Goal: Transaction & Acquisition: Purchase product/service

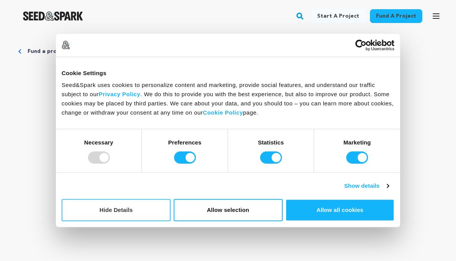
click at [161, 215] on button "Hide Details" at bounding box center [116, 210] width 109 height 22
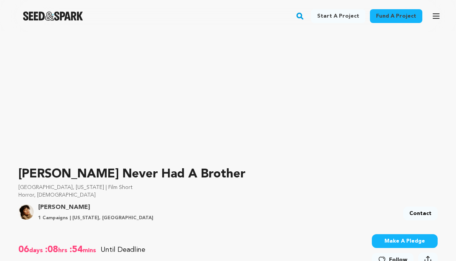
scroll to position [185, 0]
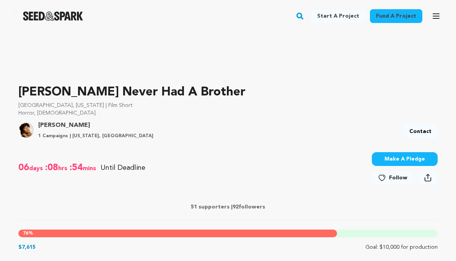
click at [381, 176] on icon at bounding box center [382, 178] width 8 height 8
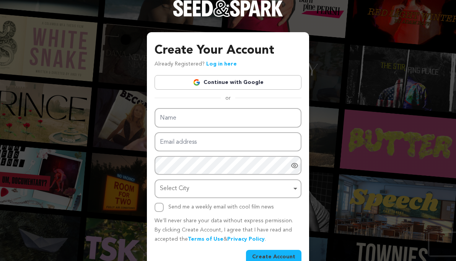
click at [276, 92] on div "Create Your Account Already Registered? Log in here Continue with Google or eyJ…" at bounding box center [228, 152] width 147 height 222
click at [276, 86] on link "Continue with Google" at bounding box center [228, 82] width 147 height 15
click at [230, 64] on link "Log in here" at bounding box center [221, 63] width 31 height 5
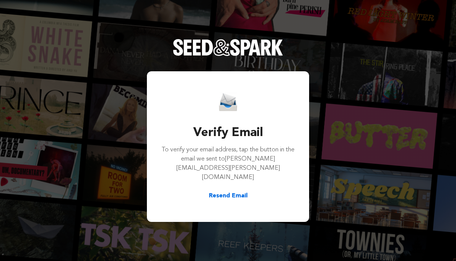
click at [243, 191] on button "Resend Email" at bounding box center [228, 195] width 39 height 9
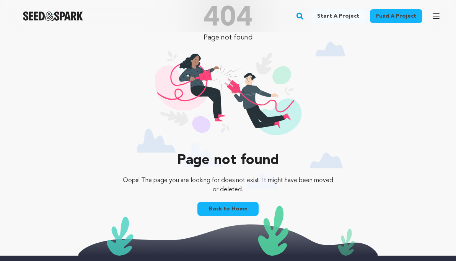
scroll to position [35, 0]
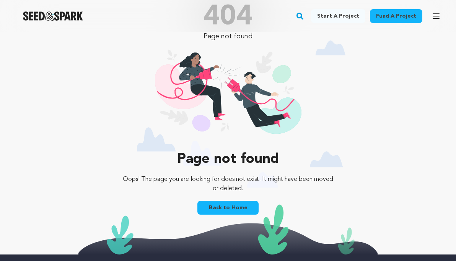
click at [236, 216] on div "Back to Home" at bounding box center [227, 209] width 61 height 17
click at [236, 208] on link "Back to Home" at bounding box center [227, 208] width 61 height 14
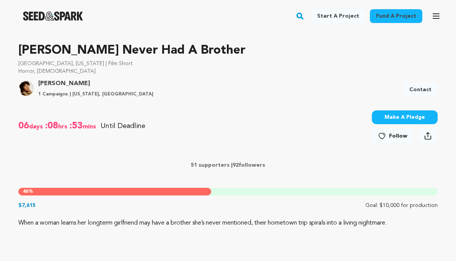
scroll to position [241, 0]
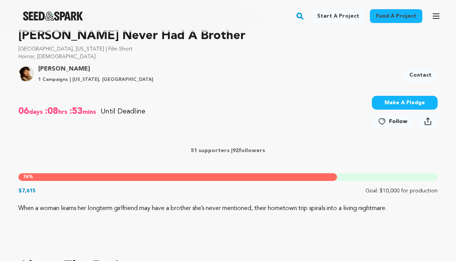
click at [405, 119] on span "Follow" at bounding box center [398, 121] width 18 height 8
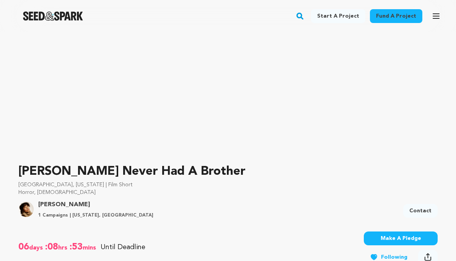
scroll to position [93, 0]
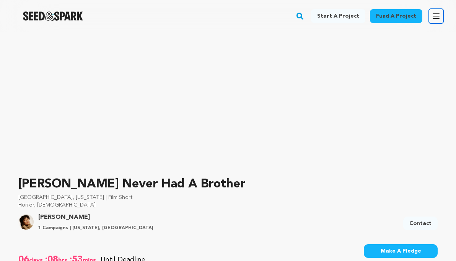
click at [435, 15] on icon "button" at bounding box center [436, 15] width 9 height 9
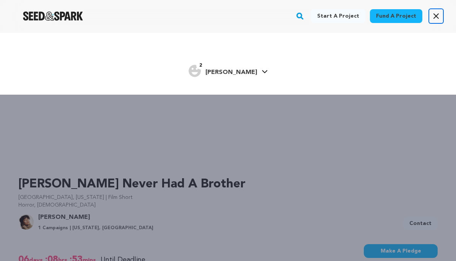
click at [435, 15] on icon "button" at bounding box center [436, 16] width 5 height 5
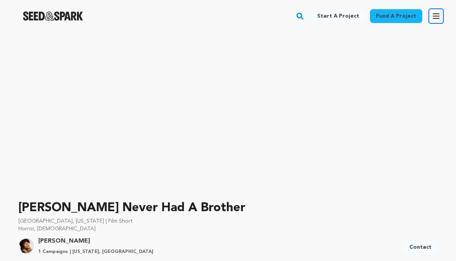
scroll to position [220, 0]
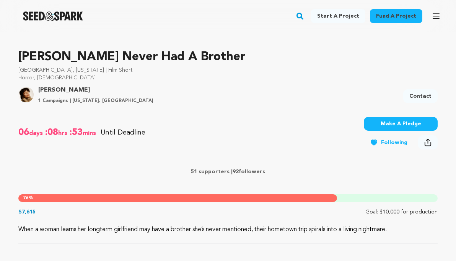
click at [393, 123] on button "Make A Pledge" at bounding box center [401, 124] width 74 height 14
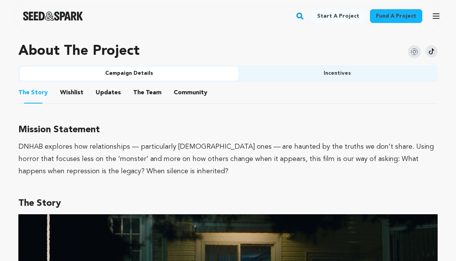
scroll to position [483, 0]
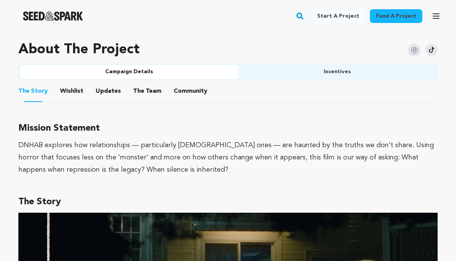
click at [351, 74] on button "Incentives" at bounding box center [337, 72] width 198 height 14
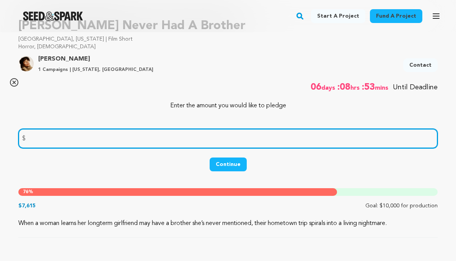
scroll to position [254, 0]
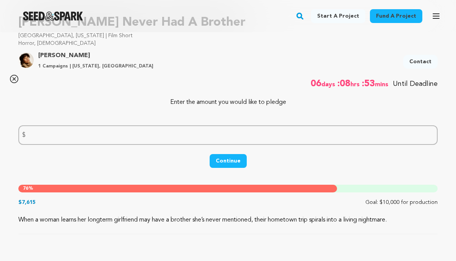
click at [294, 68] on div "McCaster Destinee 1 Campaigns | California, United States Contact" at bounding box center [227, 63] width 419 height 17
click at [11, 82] on icon at bounding box center [14, 79] width 8 height 8
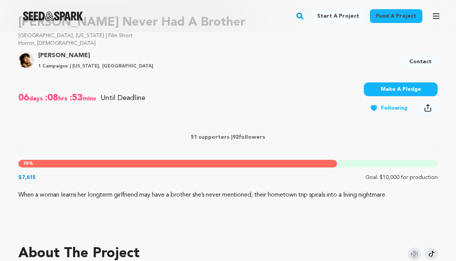
click at [215, 137] on p "51 supporters | 92 followers" at bounding box center [227, 137] width 419 height 8
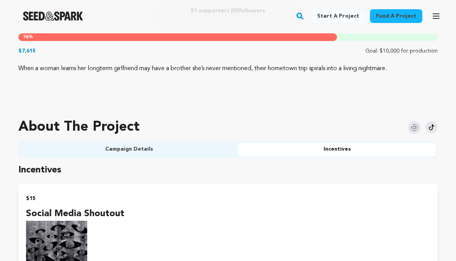
scroll to position [382, 0]
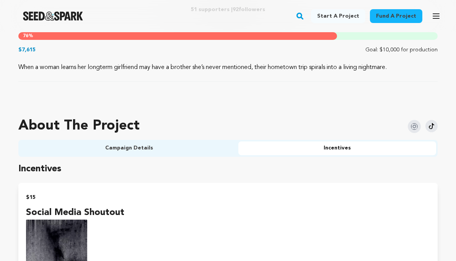
click at [203, 148] on button "Campaign Details" at bounding box center [129, 148] width 218 height 14
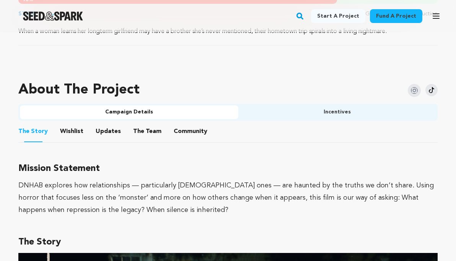
scroll to position [410, 0]
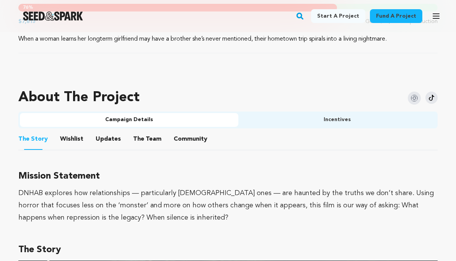
click at [187, 135] on button "Community" at bounding box center [190, 140] width 18 height 18
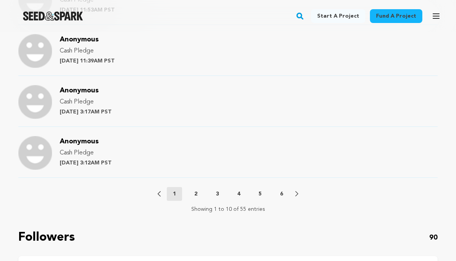
scroll to position [940, 0]
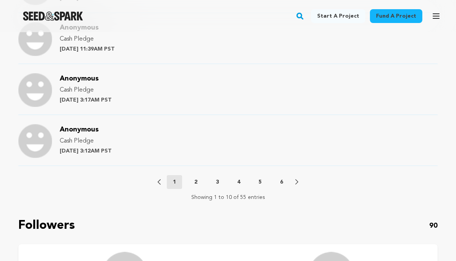
click at [196, 179] on p "2" at bounding box center [195, 182] width 3 height 8
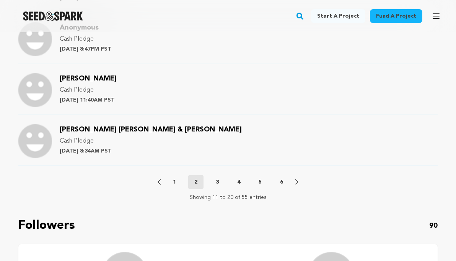
click at [217, 180] on p "3" at bounding box center [217, 182] width 3 height 8
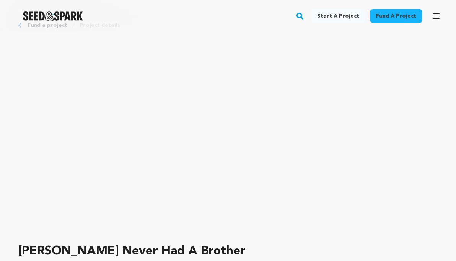
scroll to position [163, 0]
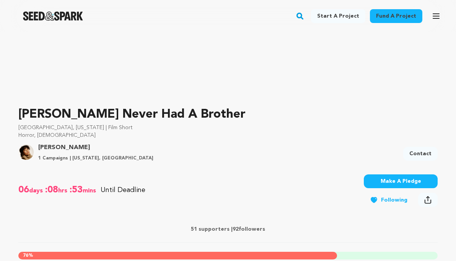
click at [373, 176] on button "Make A Pledge" at bounding box center [401, 181] width 74 height 14
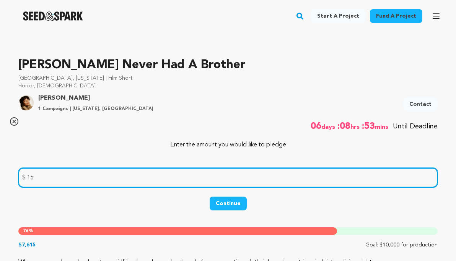
scroll to position [222, 0]
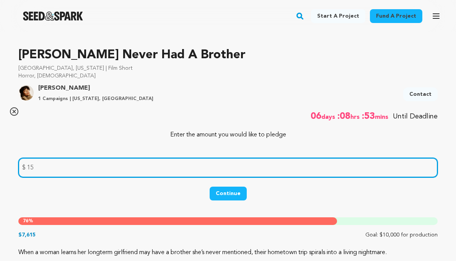
type input "15"
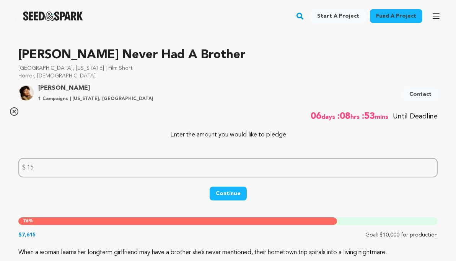
click at [236, 197] on button "Continue" at bounding box center [228, 193] width 37 height 14
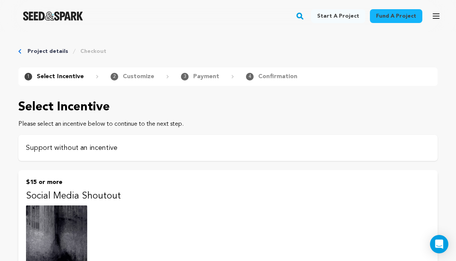
scroll to position [29, 0]
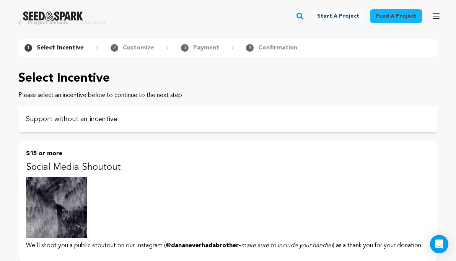
click at [96, 165] on p "Social Media Shoutout" at bounding box center [228, 167] width 404 height 12
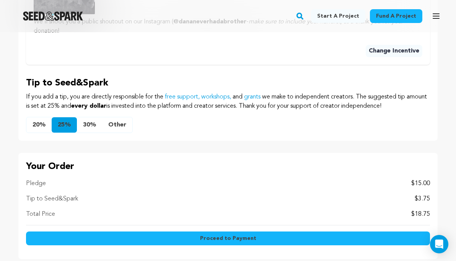
scroll to position [562, 0]
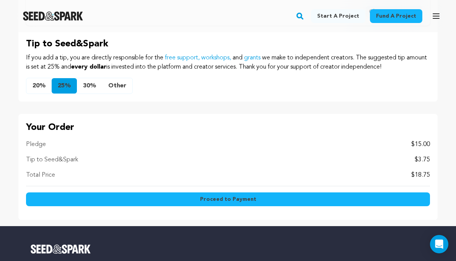
click at [109, 90] on button "Other" at bounding box center [117, 85] width 30 height 15
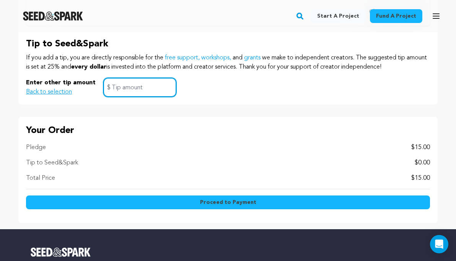
click at [109, 90] on input "text" at bounding box center [139, 88] width 73 height 20
type input "0"
click at [150, 194] on div "Proceed to Payment" at bounding box center [228, 203] width 404 height 23
click at [150, 199] on button "Proceed to Payment" at bounding box center [228, 202] width 404 height 14
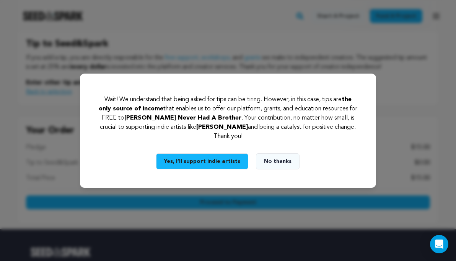
click at [260, 160] on button "No thanks" at bounding box center [278, 161] width 44 height 16
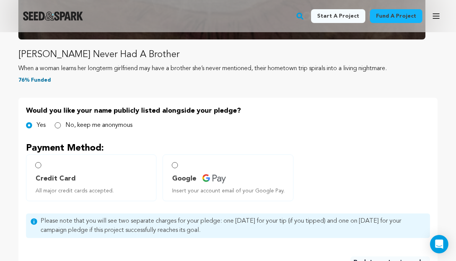
scroll to position [296, 0]
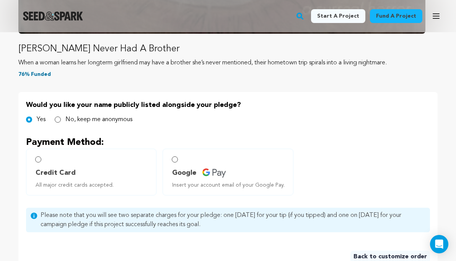
click at [92, 163] on label "Credit Card All major credit cards accepted." at bounding box center [91, 171] width 130 height 47
radio input "true"
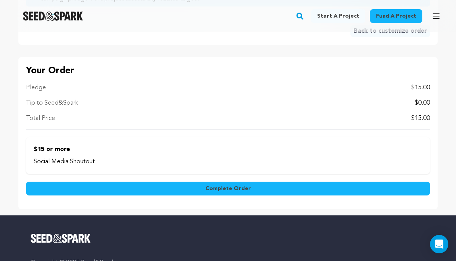
scroll to position [691, 0]
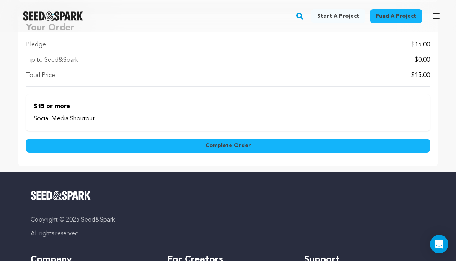
click at [131, 144] on button "Complete Order" at bounding box center [228, 146] width 404 height 14
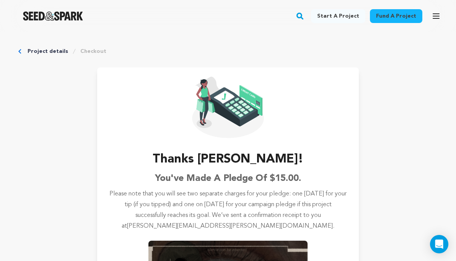
click at [54, 53] on link "Project details" at bounding box center [48, 51] width 41 height 8
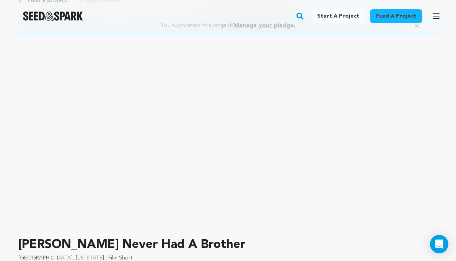
scroll to position [49, 0]
